Goal: Task Accomplishment & Management: Use online tool/utility

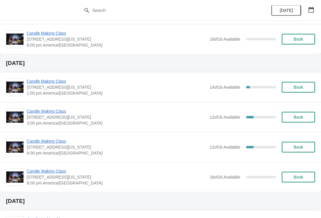
scroll to position [199, 0]
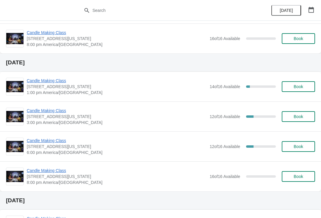
click at [42, 143] on span "Candle Making Class" at bounding box center [117, 141] width 180 height 6
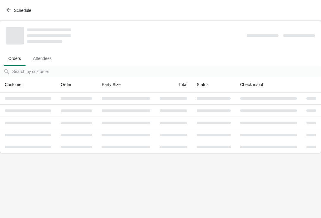
scroll to position [0, 0]
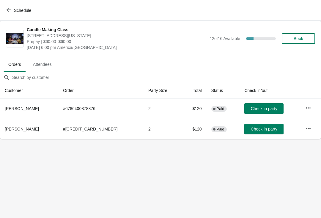
click at [307, 130] on icon "button" at bounding box center [308, 129] width 6 height 6
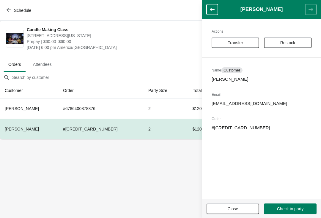
click at [234, 40] on button "Transfer" at bounding box center [235, 42] width 48 height 11
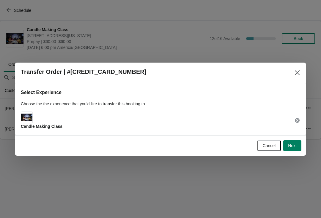
click at [293, 151] on button "Next" at bounding box center [292, 145] width 18 height 11
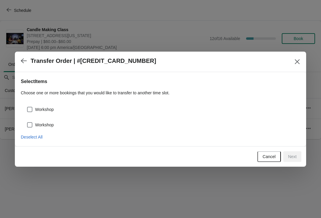
click at [37, 105] on label "Workshop" at bounding box center [40, 109] width 27 height 8
click at [27, 107] on input "Workshop" at bounding box center [27, 107] width 0 height 0
checkbox input "true"
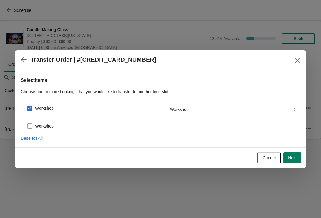
click at [28, 129] on span at bounding box center [29, 126] width 5 height 5
click at [27, 124] on input "Workshop" at bounding box center [27, 124] width 0 height 0
checkbox input "true"
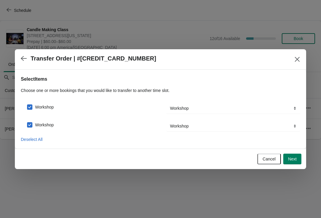
click at [283, 164] on button "Next" at bounding box center [292, 159] width 18 height 11
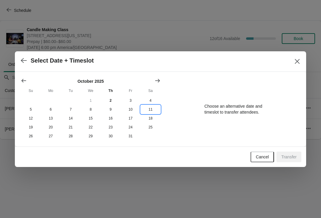
click at [149, 113] on button "11" at bounding box center [150, 109] width 20 height 9
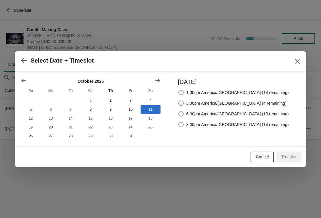
click at [184, 113] on span at bounding box center [180, 113] width 5 height 5
click at [179, 112] on input "6:00pm America/[GEOGRAPHIC_DATA] (13 remaining)" at bounding box center [178, 111] width 0 height 0
radio input "true"
click at [290, 154] on button "Transfer" at bounding box center [288, 157] width 25 height 11
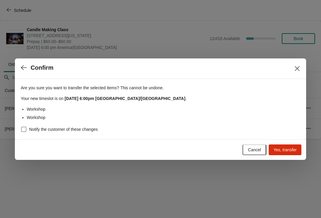
click at [26, 127] on span at bounding box center [24, 130] width 6 height 6
click at [21, 127] on input "Notify the customer of these changes" at bounding box center [21, 127] width 0 height 0
checkbox input "true"
click at [278, 149] on span "Yes, transfer" at bounding box center [284, 150] width 23 height 5
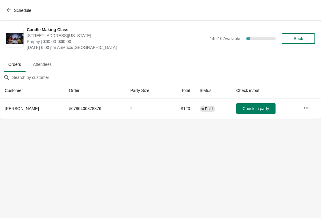
click at [10, 11] on icon "button" at bounding box center [9, 9] width 5 height 5
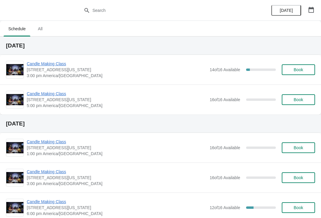
click at [41, 66] on span "Candle Making Class" at bounding box center [117, 64] width 180 height 6
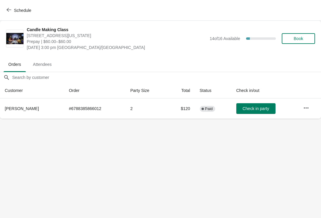
click at [256, 110] on span "Check in party" at bounding box center [255, 108] width 26 height 5
